Goal: Information Seeking & Learning: Learn about a topic

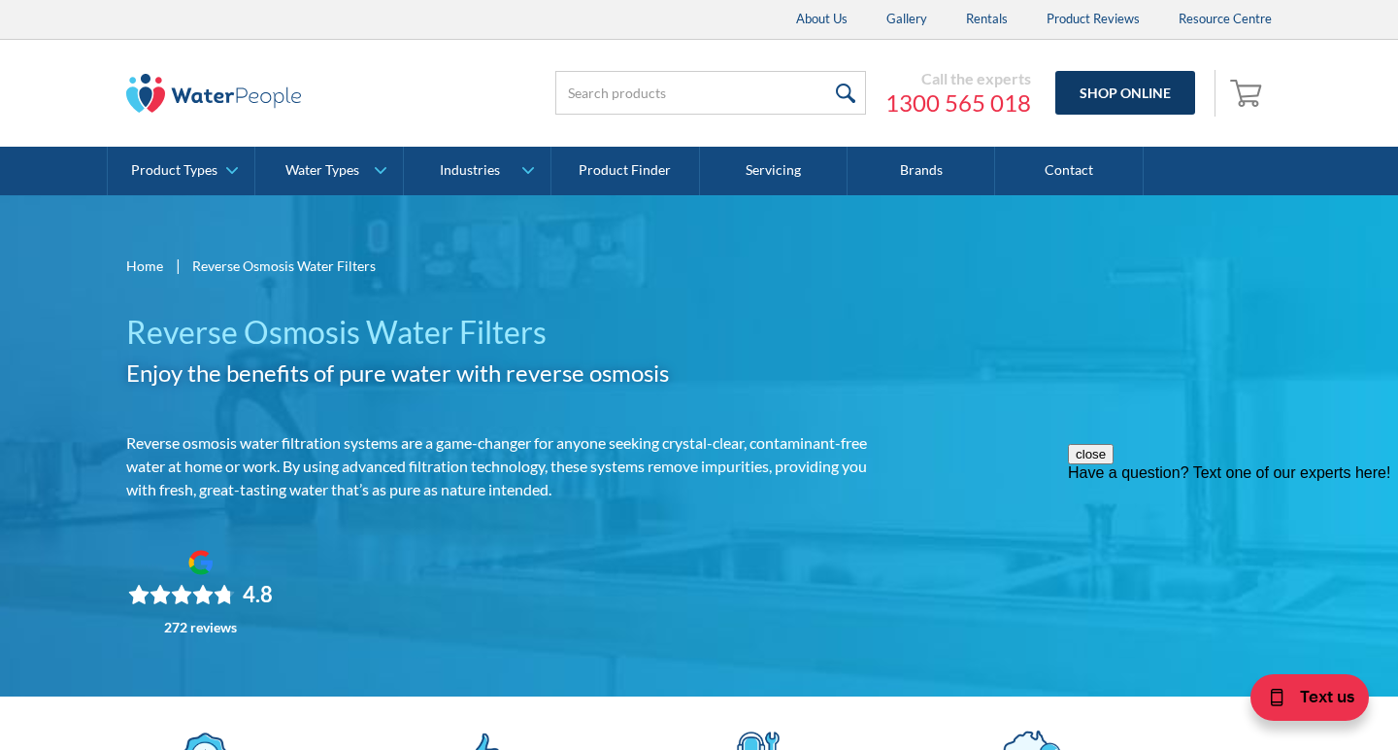
click at [1095, 86] on link "Shop Online" at bounding box center [1125, 93] width 140 height 44
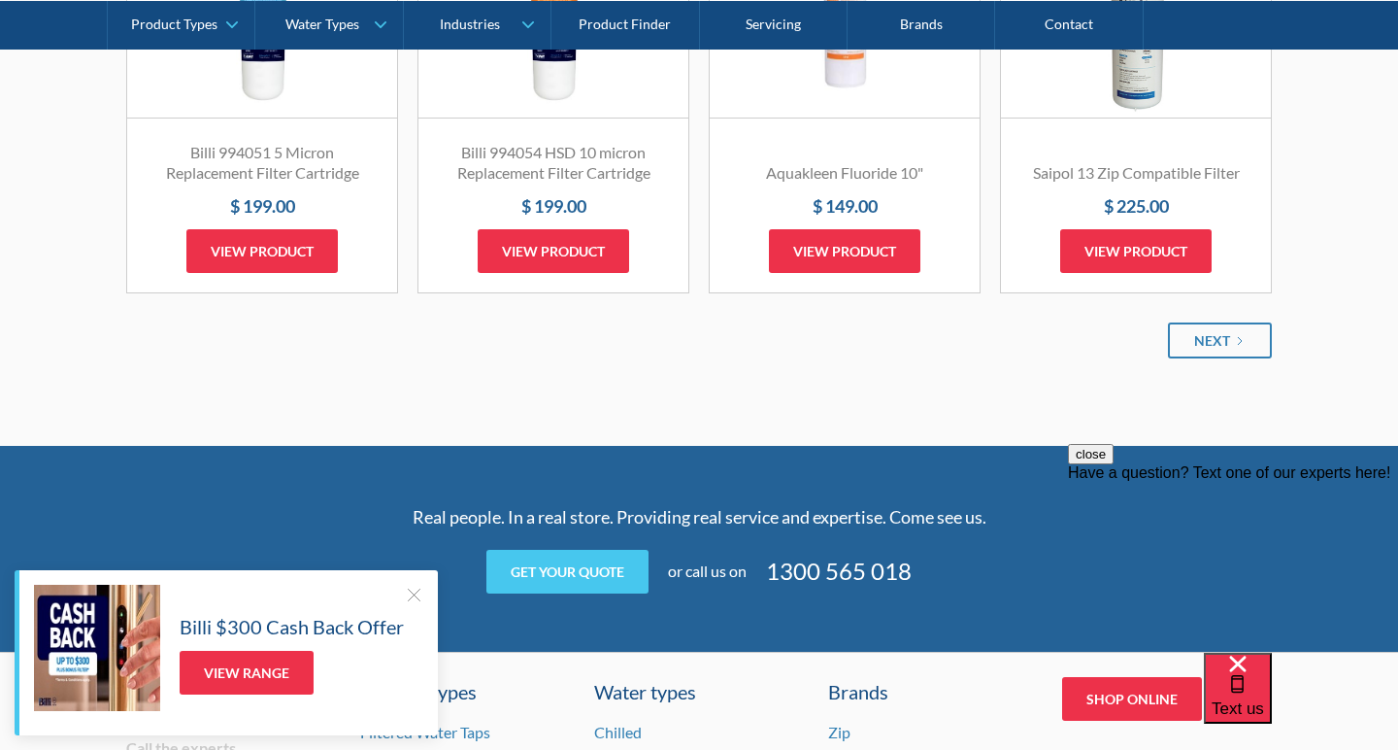
scroll to position [2481, 0]
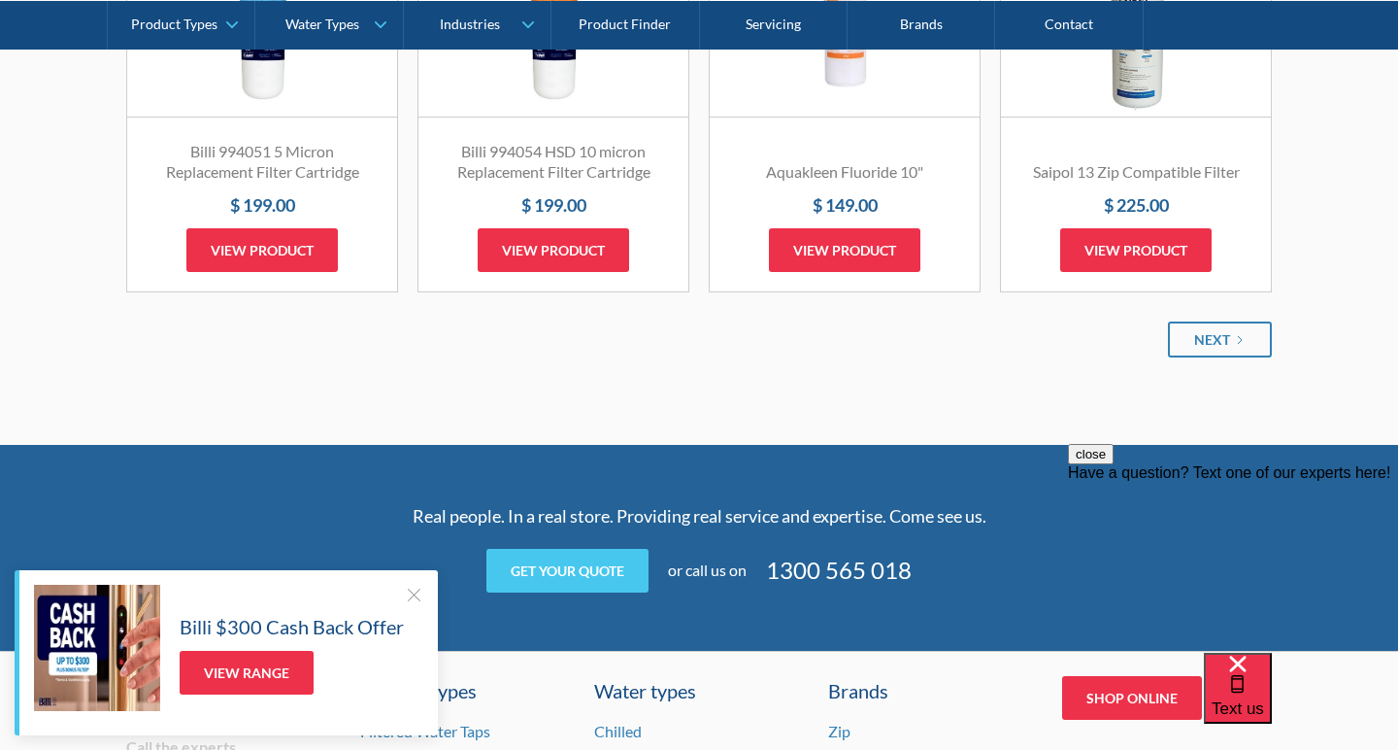
click at [407, 593] on div at bounding box center [413, 594] width 19 height 19
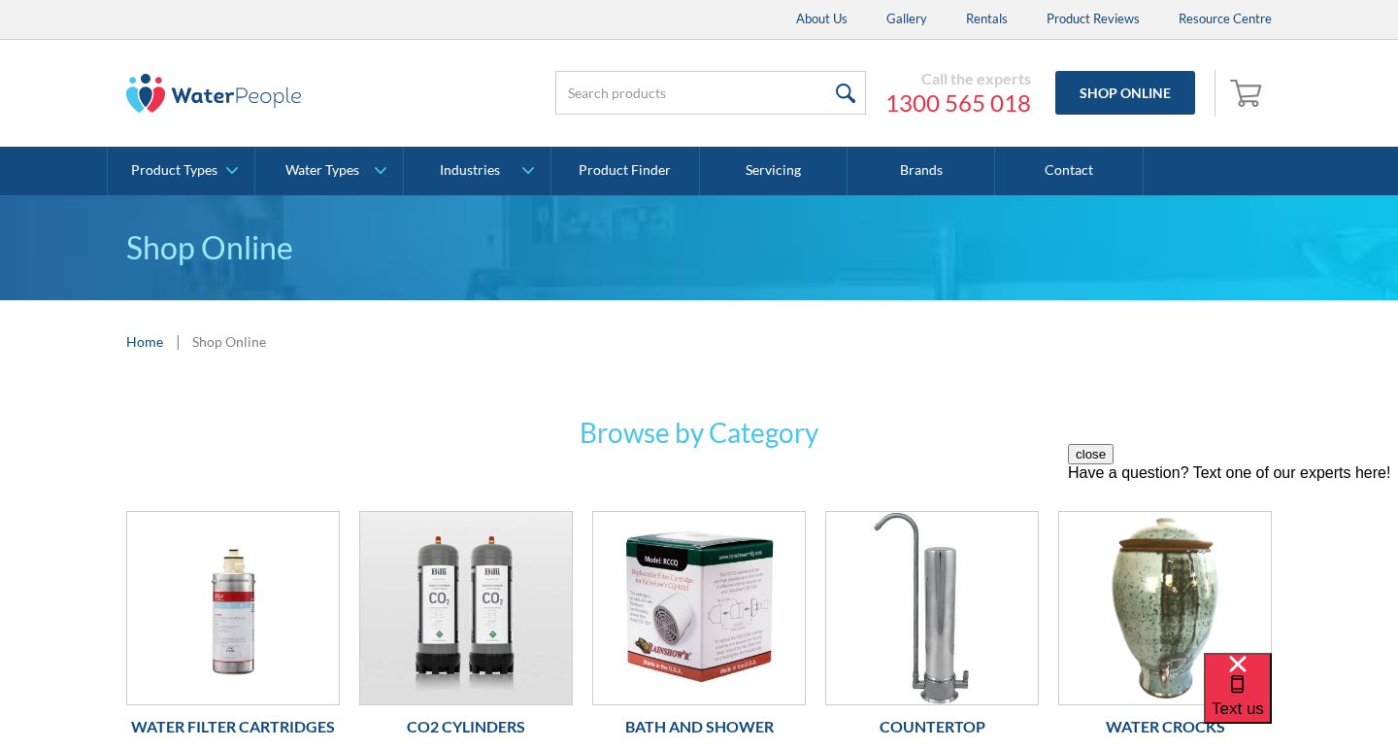
scroll to position [0, 0]
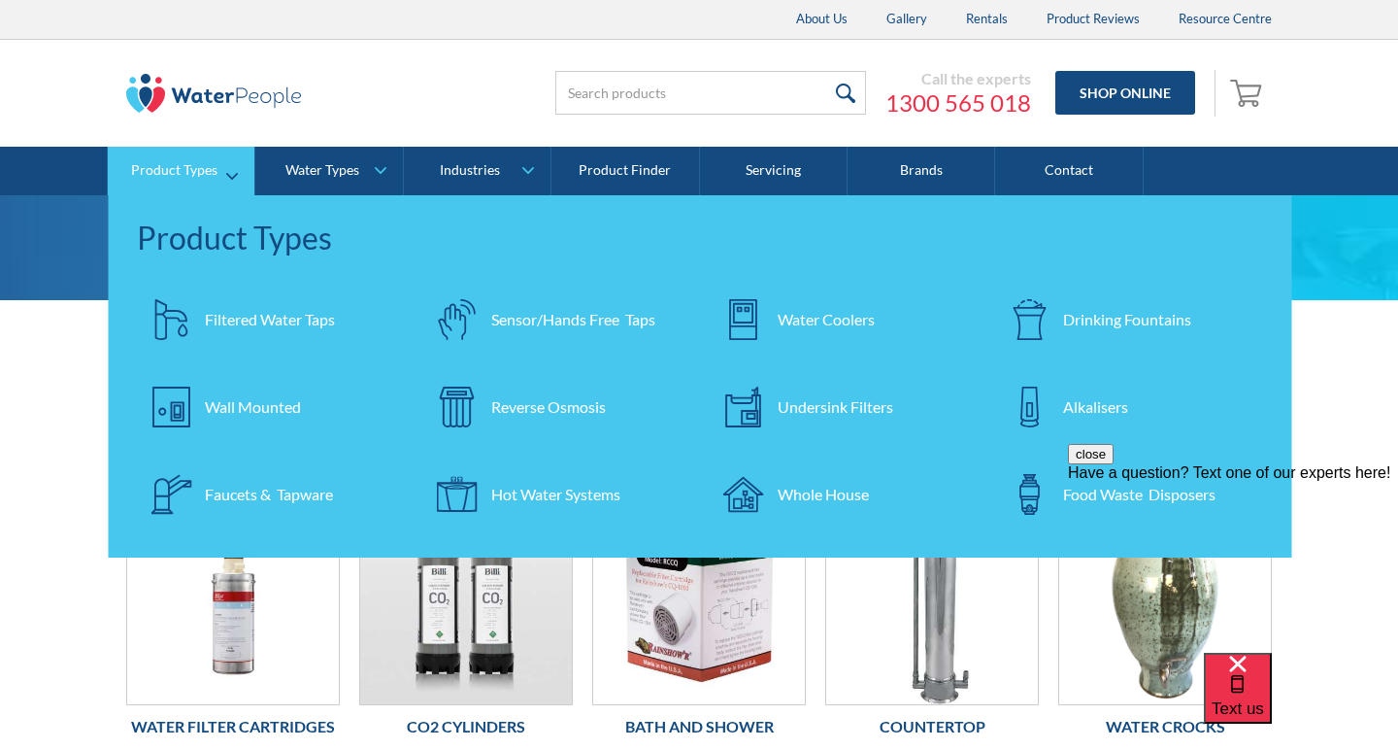
click at [583, 405] on div "Reverse Osmosis" at bounding box center [548, 406] width 115 height 23
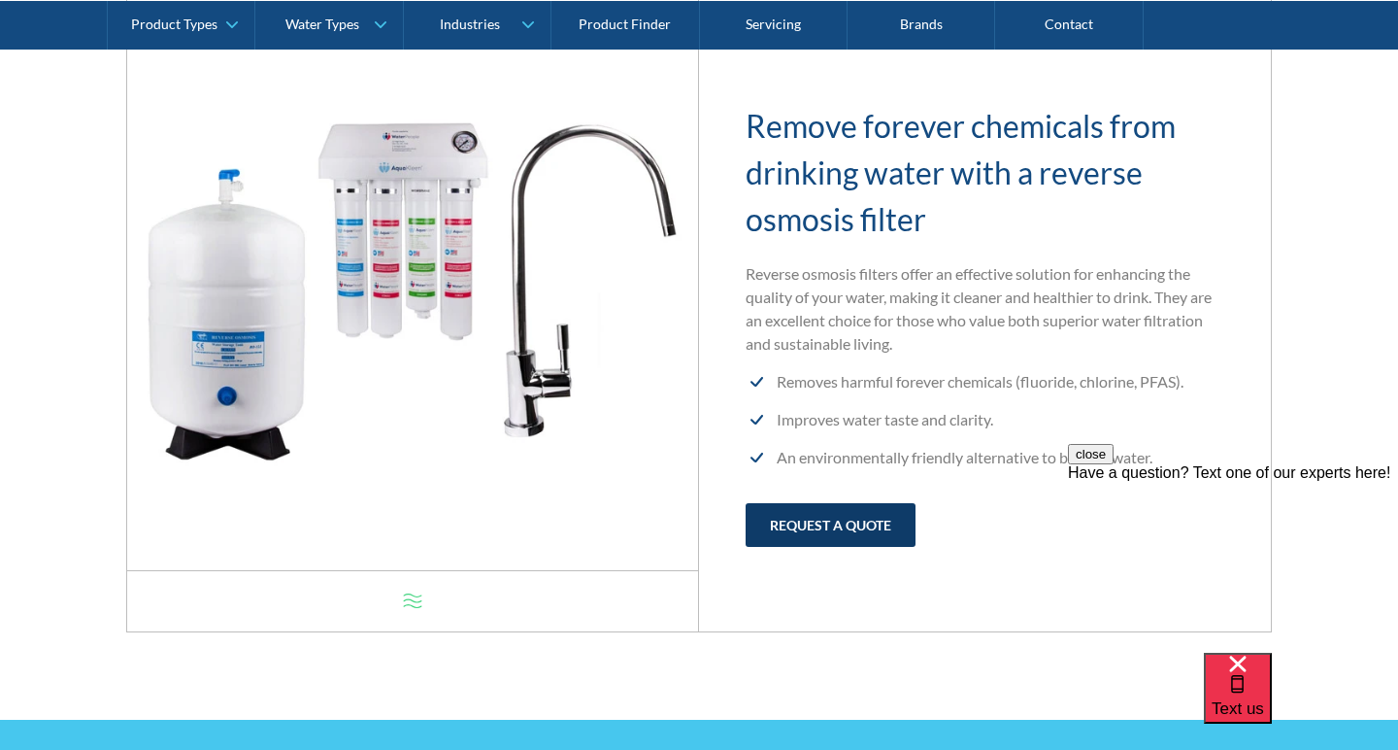
click at [807, 518] on link "request a quote" at bounding box center [831, 525] width 170 height 44
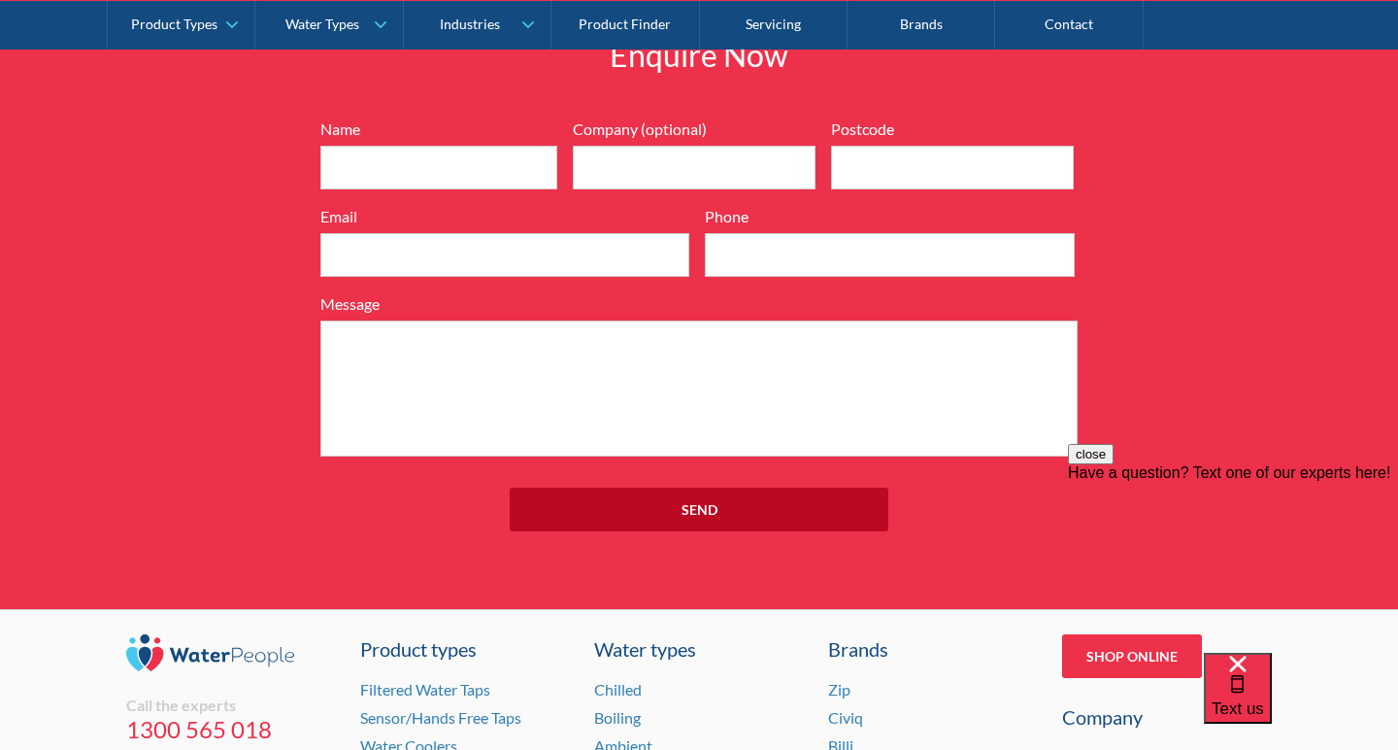
scroll to position [12786, 0]
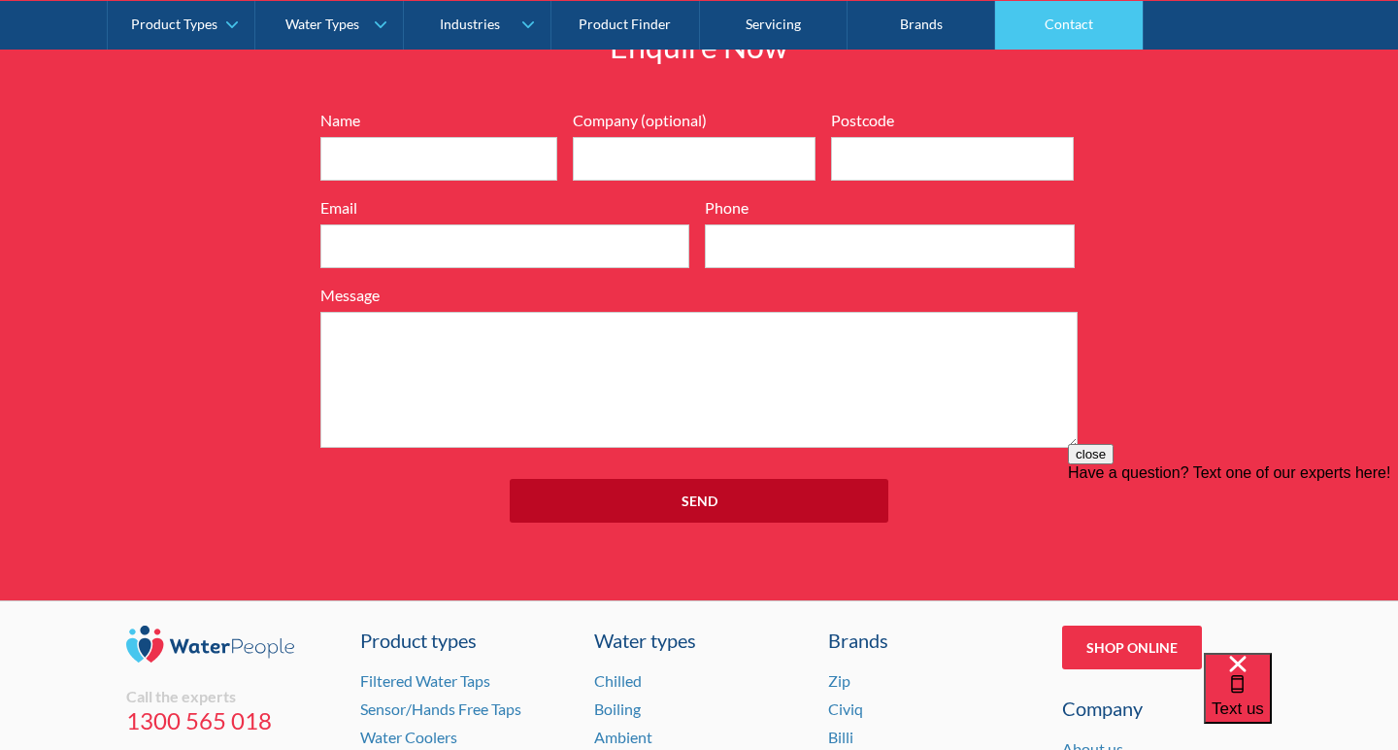
click at [1073, 37] on link "Contact" at bounding box center [1069, 24] width 148 height 49
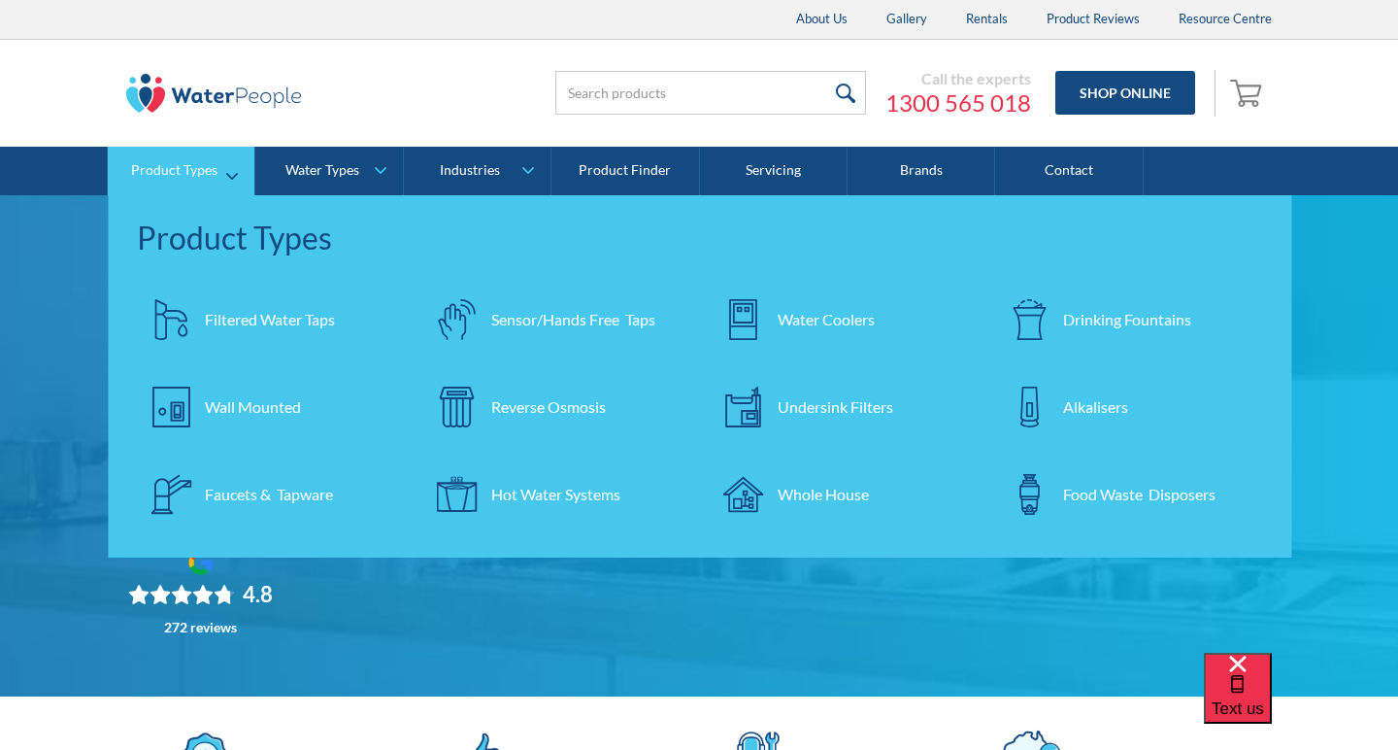
click at [550, 404] on div "Reverse Osmosis" at bounding box center [548, 406] width 115 height 23
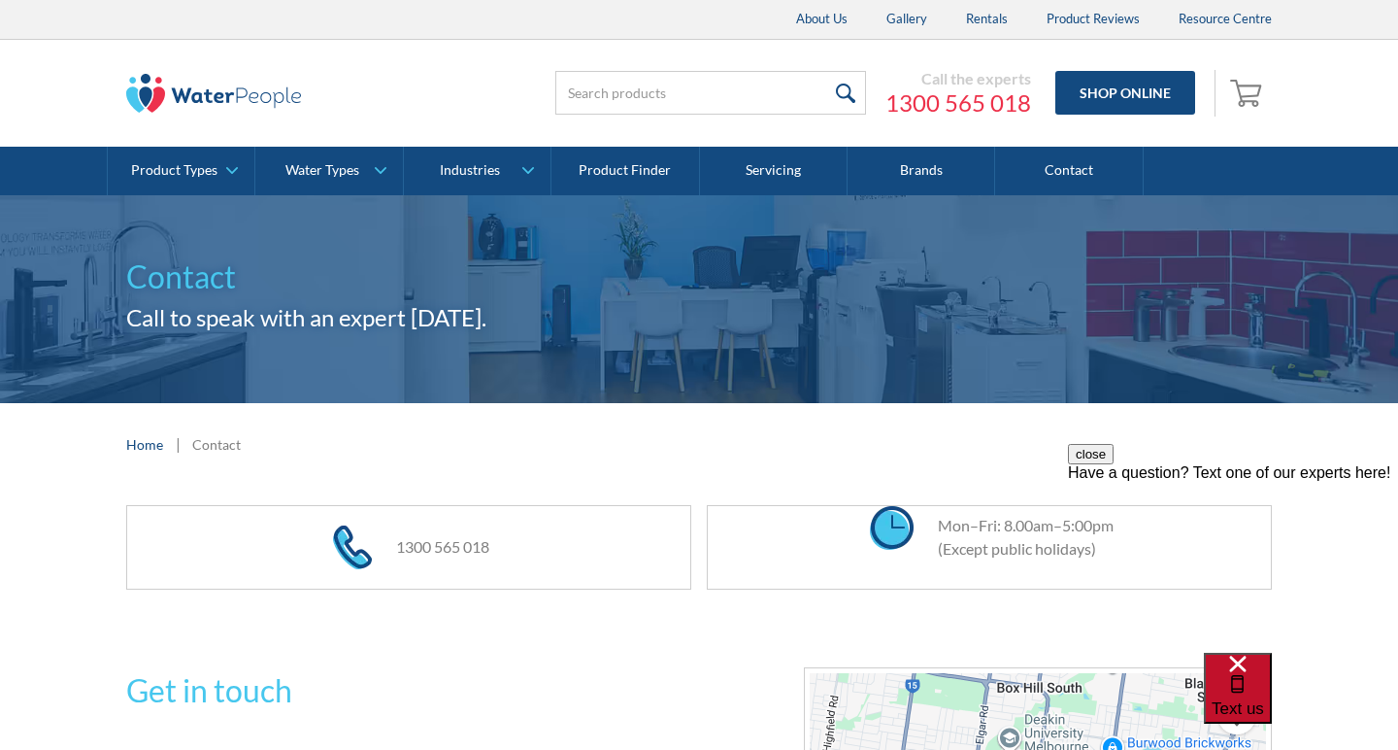
click at [1264, 711] on div "Text us" at bounding box center [1238, 687] width 52 height 65
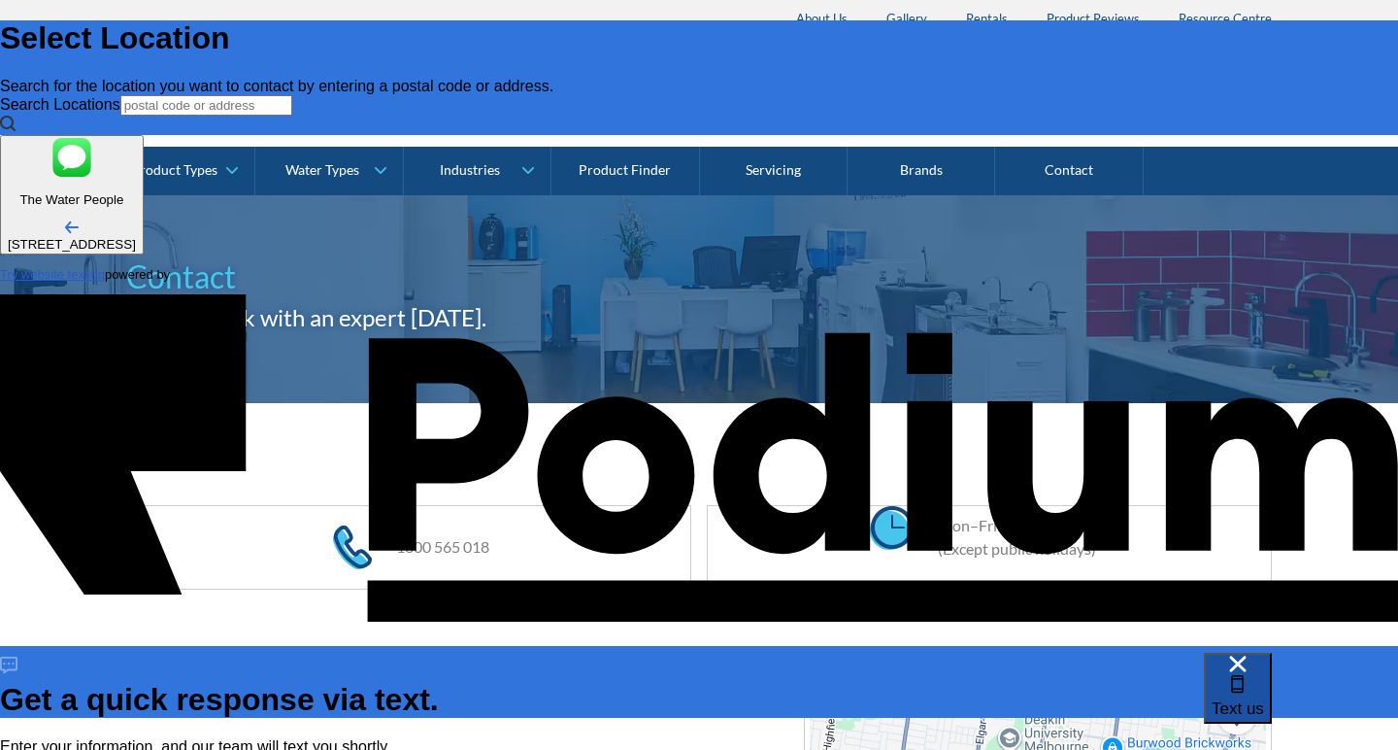
click at [1264, 699] on span "Text us" at bounding box center [1238, 708] width 52 height 18
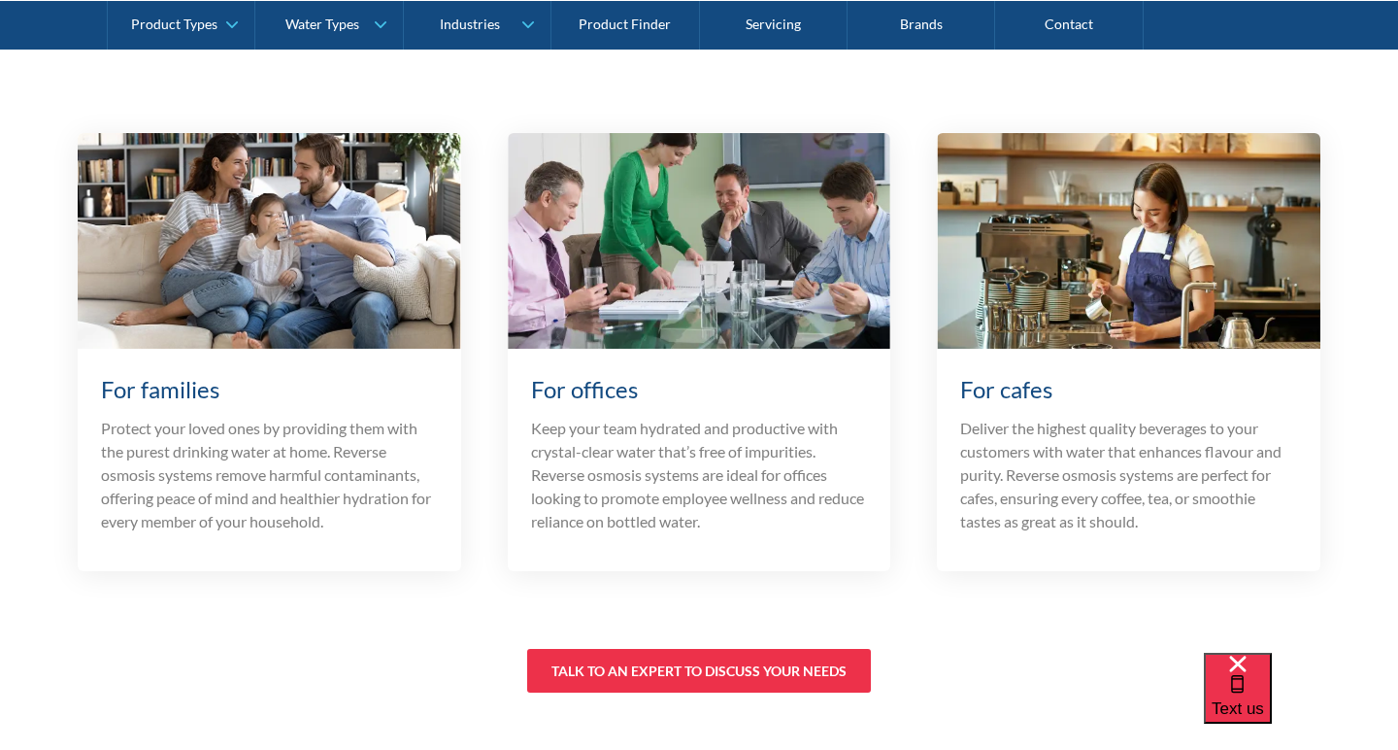
scroll to position [5076, 0]
